Goal: Information Seeking & Learning: Learn about a topic

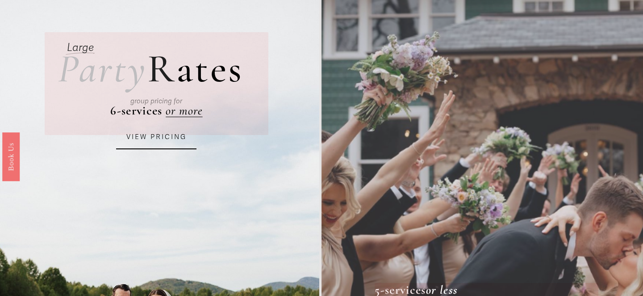
click at [161, 140] on link "VIEW PRICING" at bounding box center [156, 137] width 80 height 24
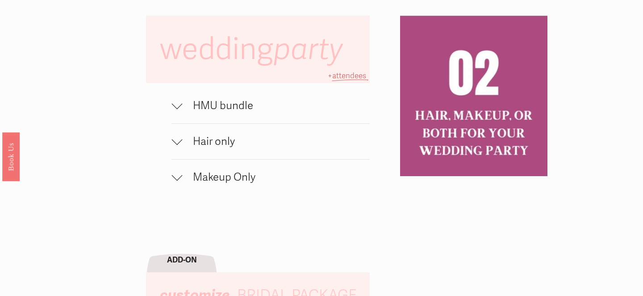
scroll to position [585, 0]
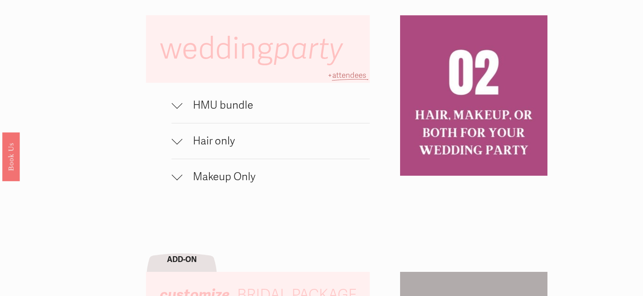
click at [178, 105] on div at bounding box center [176, 103] width 11 height 11
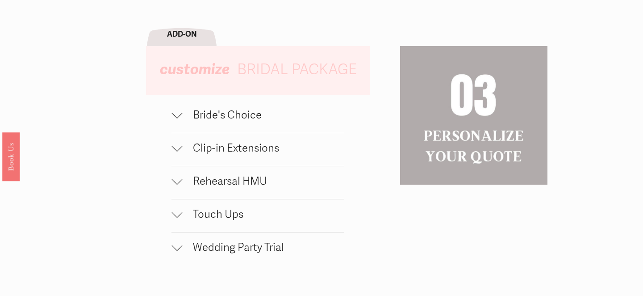
scroll to position [886, 0]
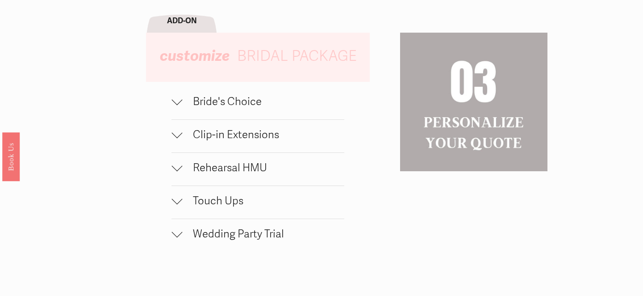
click at [177, 105] on div at bounding box center [176, 99] width 11 height 11
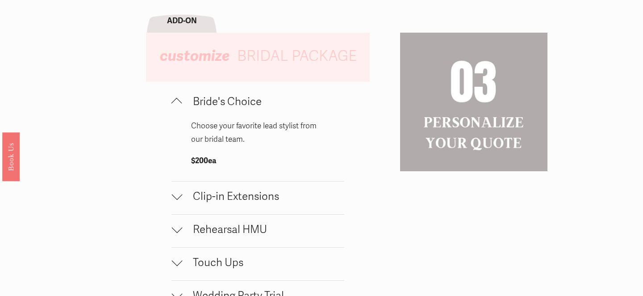
click at [177, 105] on div at bounding box center [176, 103] width 11 height 11
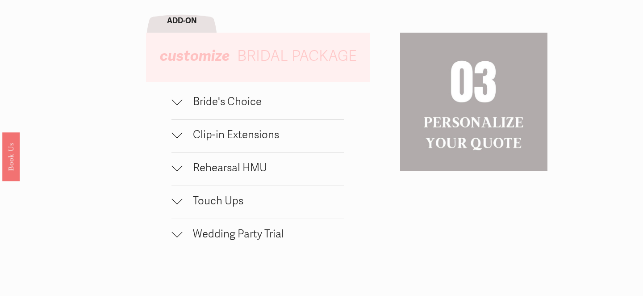
click at [177, 138] on div at bounding box center [176, 132] width 11 height 11
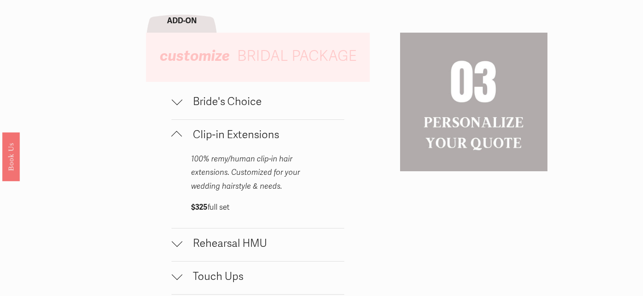
click at [177, 138] on div at bounding box center [176, 136] width 11 height 11
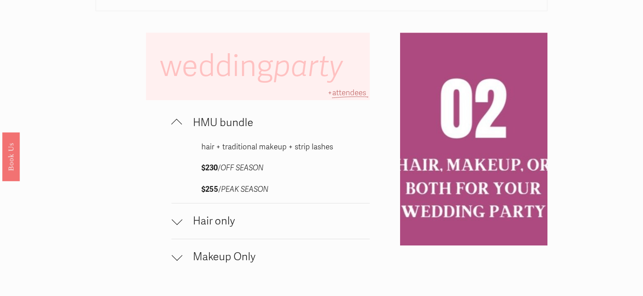
scroll to position [590, 0]
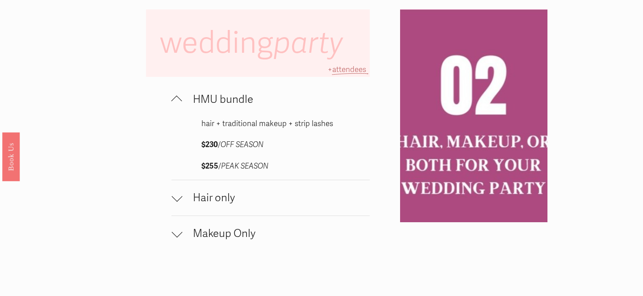
click at [178, 195] on div at bounding box center [176, 196] width 11 height 11
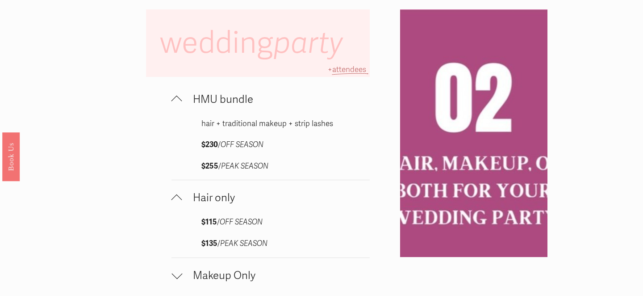
click at [178, 195] on div at bounding box center [176, 197] width 11 height 11
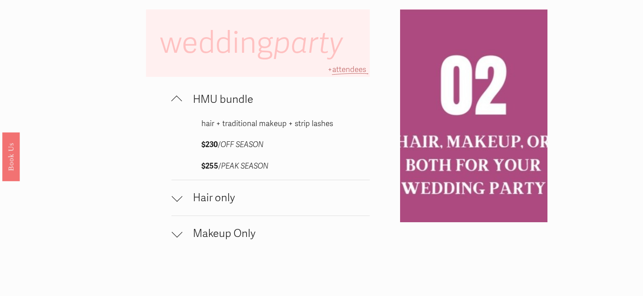
click at [178, 234] on div at bounding box center [176, 231] width 11 height 11
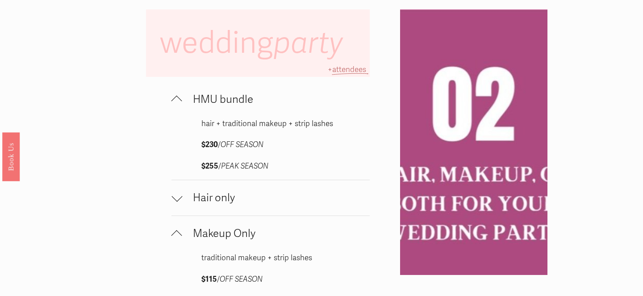
click at [178, 234] on div at bounding box center [176, 235] width 11 height 11
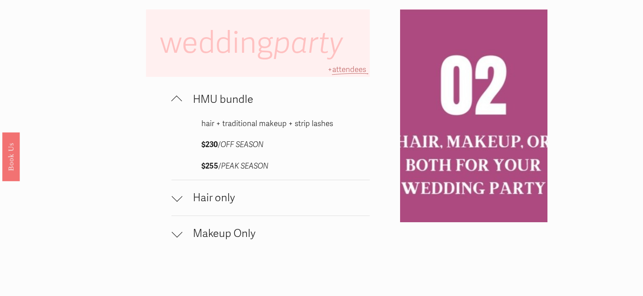
click at [180, 232] on div at bounding box center [176, 231] width 11 height 11
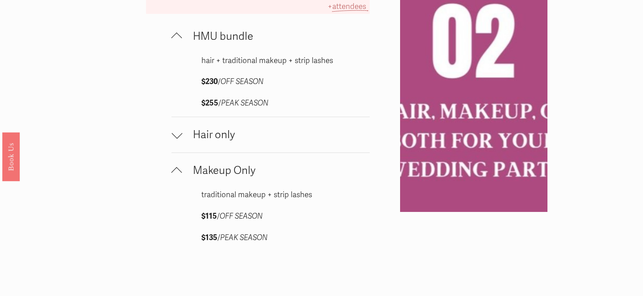
scroll to position [655, 0]
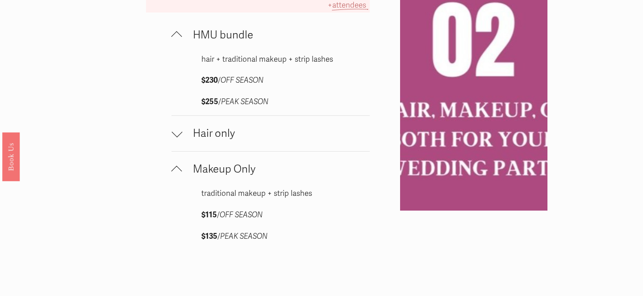
click at [180, 172] on div at bounding box center [176, 171] width 11 height 11
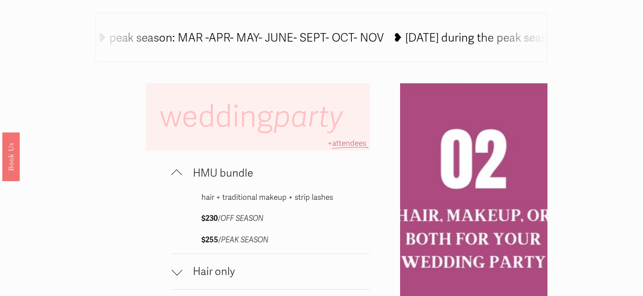
scroll to position [499, 0]
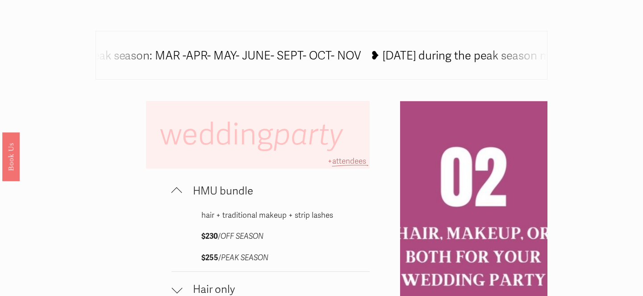
click at [185, 191] on span "HMU bundle" at bounding box center [276, 190] width 188 height 13
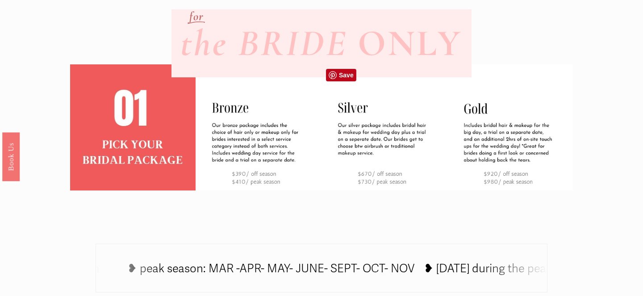
scroll to position [280, 0]
